Goal: Task Accomplishment & Management: Manage account settings

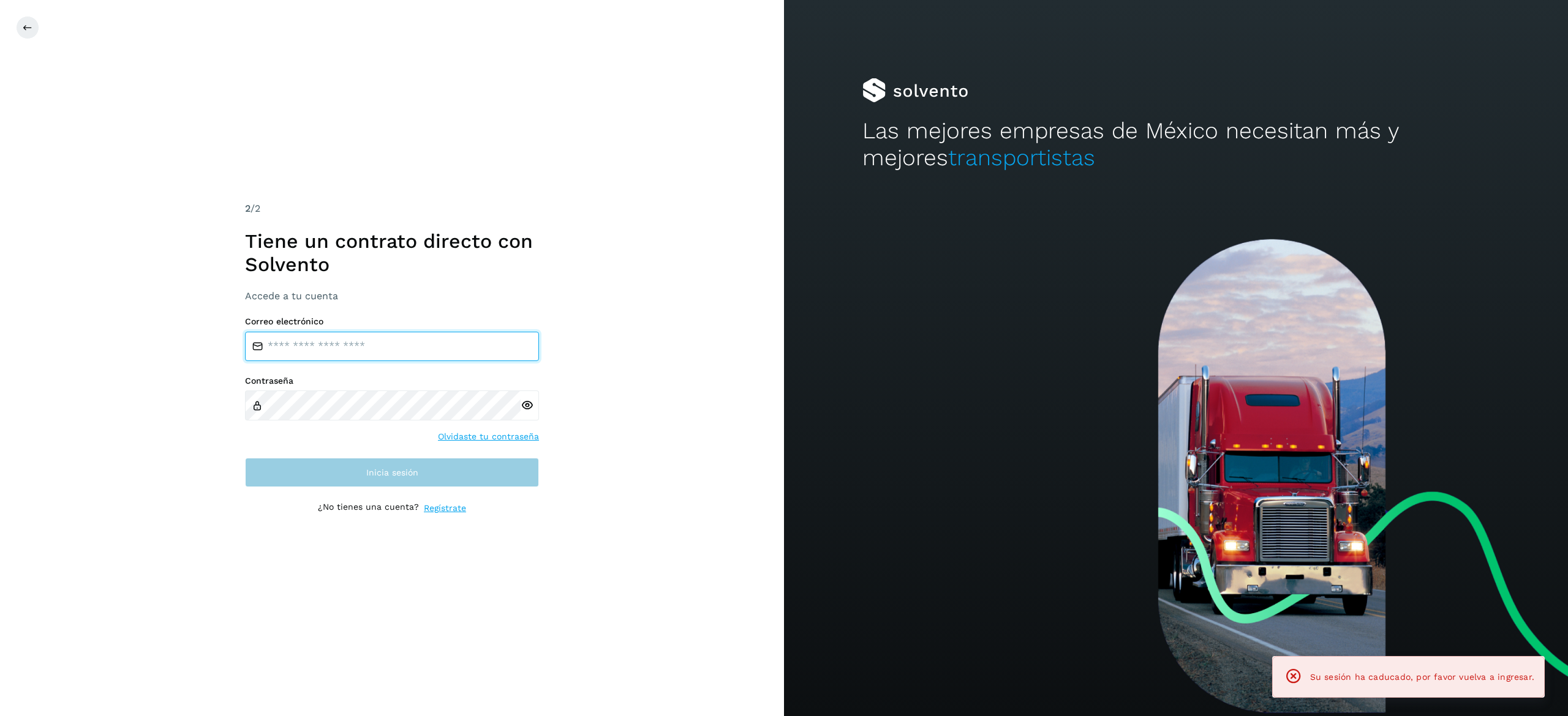
type input "**********"
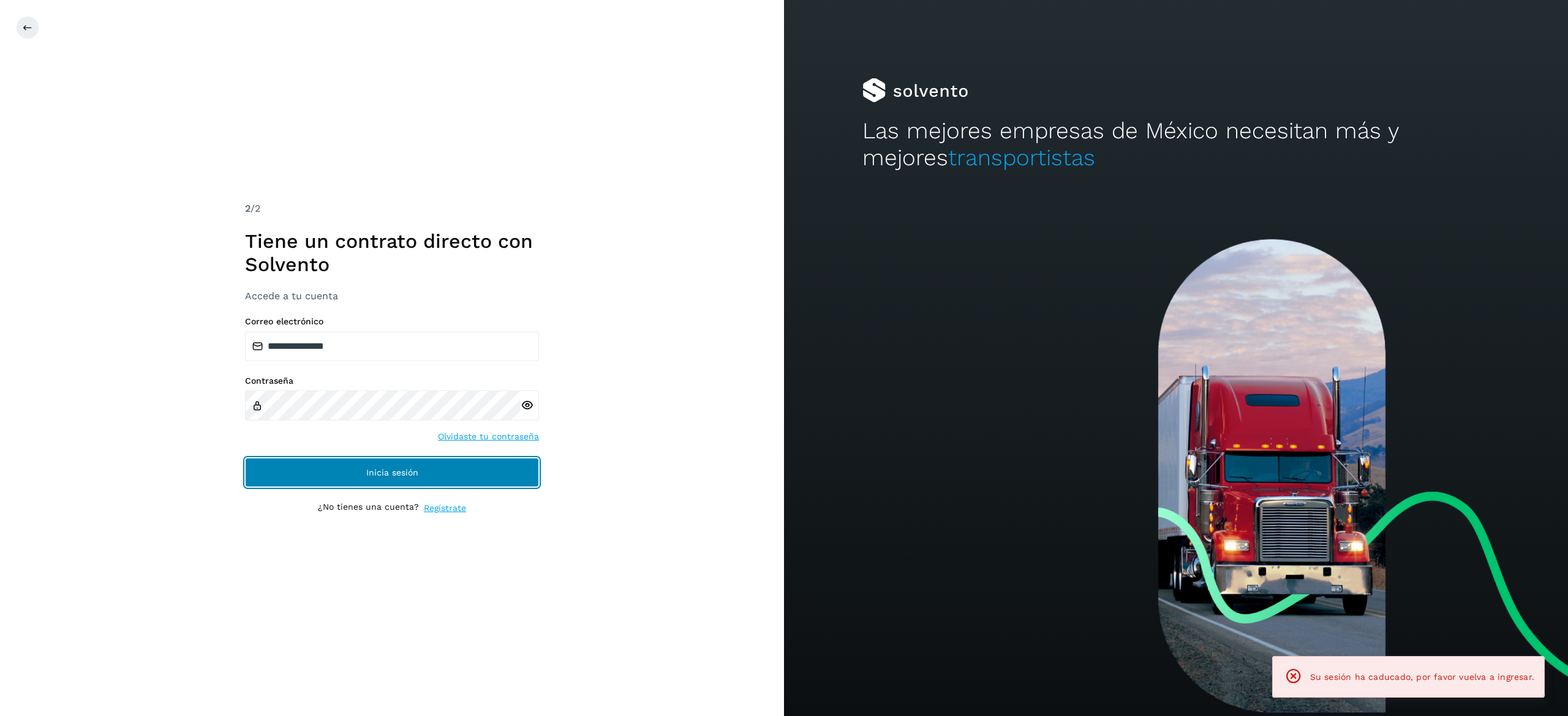
click at [392, 470] on span "Inicia sesión" at bounding box center [392, 472] width 52 height 8
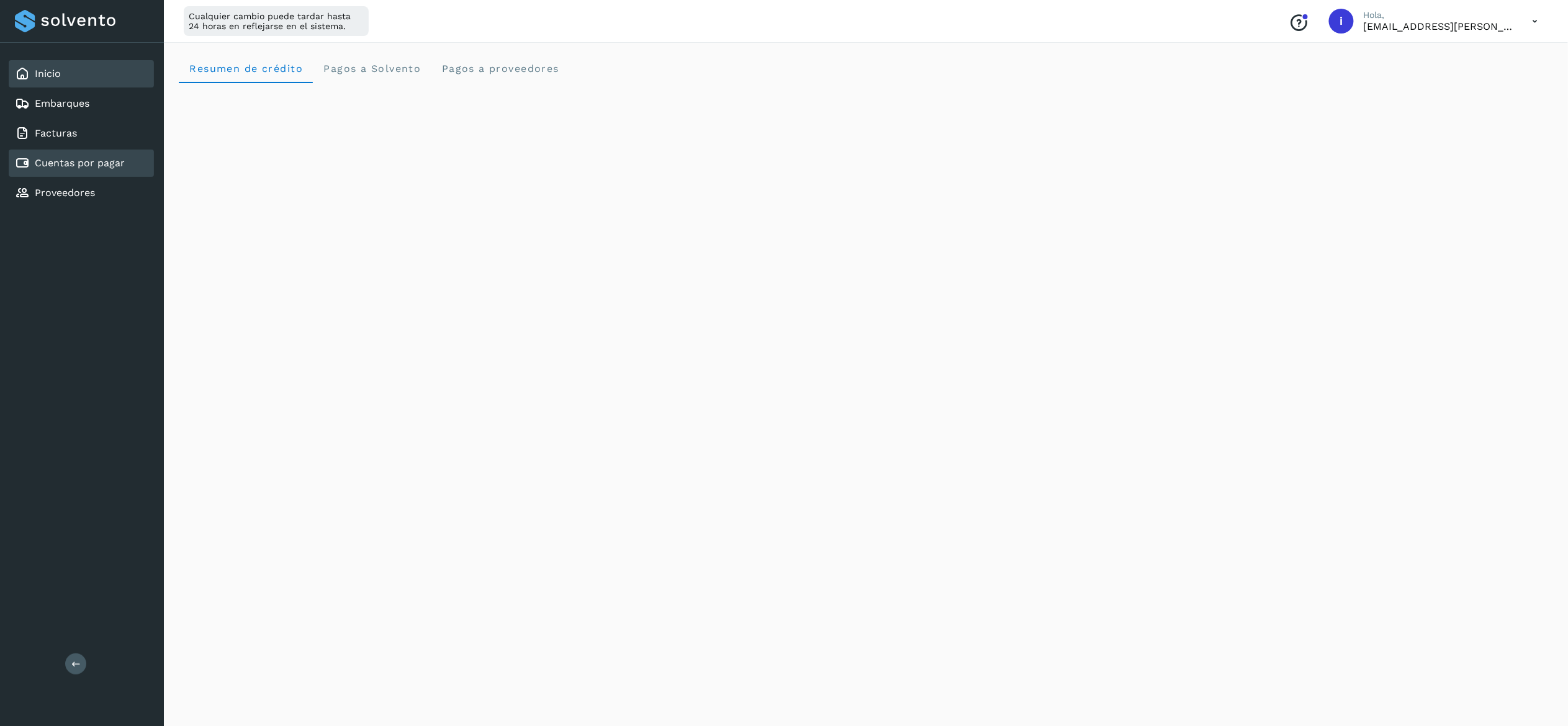
click at [98, 157] on link "Cuentas por pagar" at bounding box center [80, 163] width 90 height 12
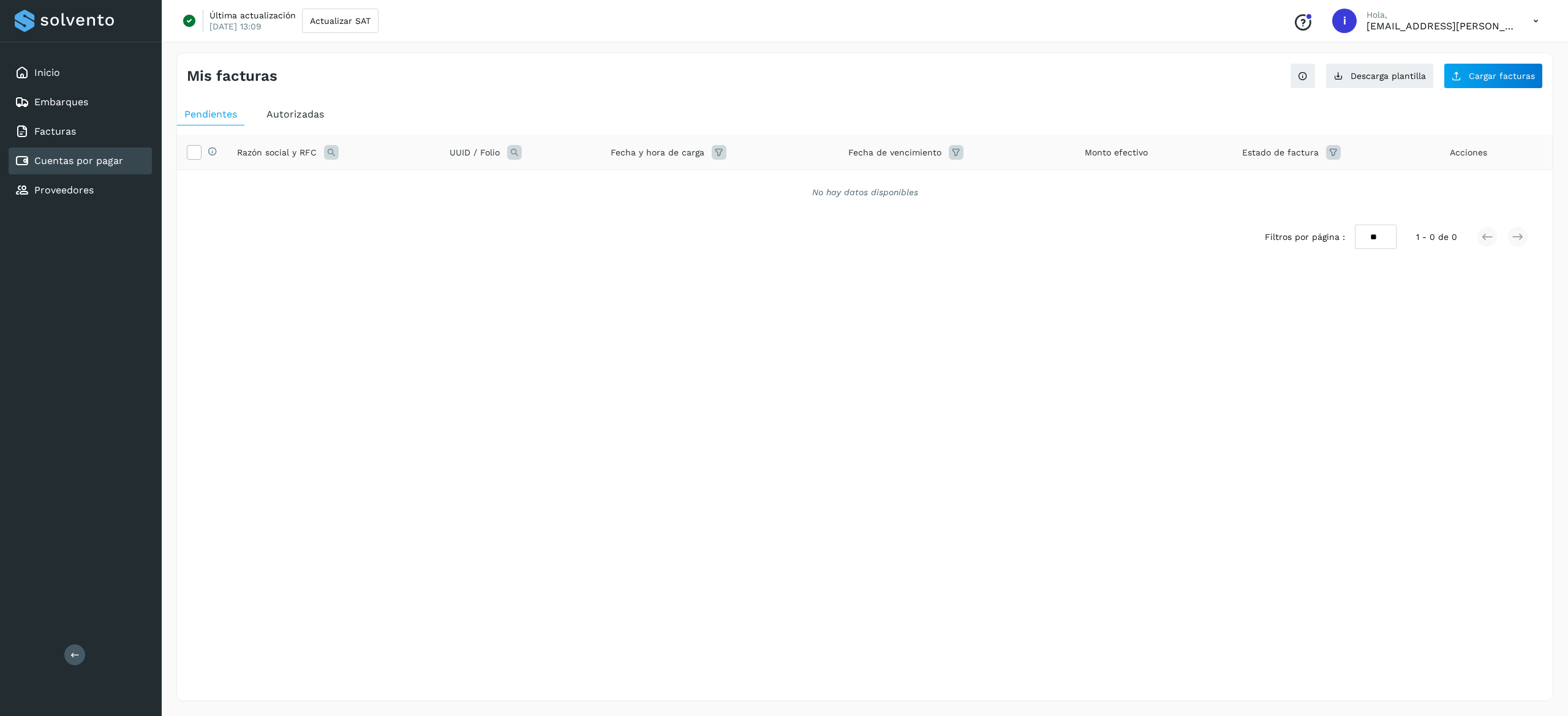
click at [306, 102] on div "Pendientes Autorizadas Selecciona todas las facturas disponibles para autorizac…" at bounding box center [864, 201] width 1375 height 205
click at [309, 108] on div "Autorizadas" at bounding box center [295, 114] width 72 height 22
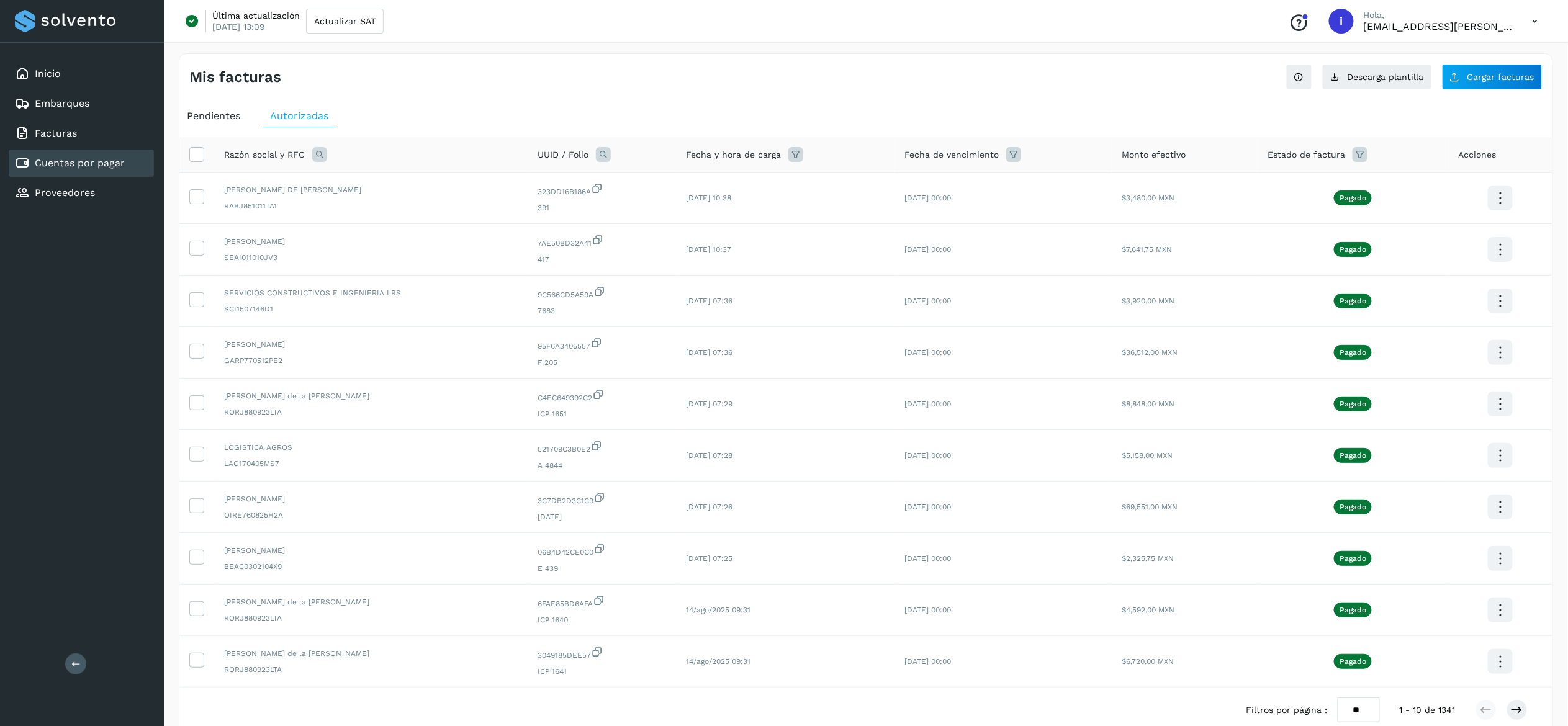
click at [217, 116] on span "Pendientes" at bounding box center [214, 116] width 53 height 12
